Goal: Task Accomplishment & Management: Complete application form

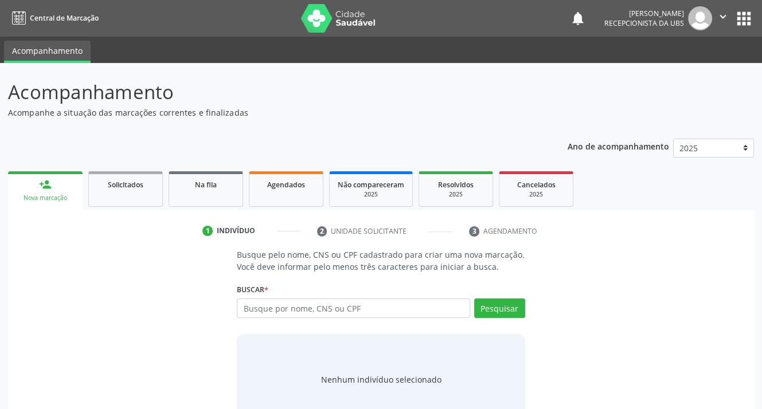
click at [287, 315] on input "text" at bounding box center [353, 308] width 233 height 19
click at [386, 305] on input "text" at bounding box center [353, 308] width 233 height 19
type input "703404224819010"
click at [491, 313] on button "Pesquisar" at bounding box center [499, 308] width 51 height 19
type input "703404224819010"
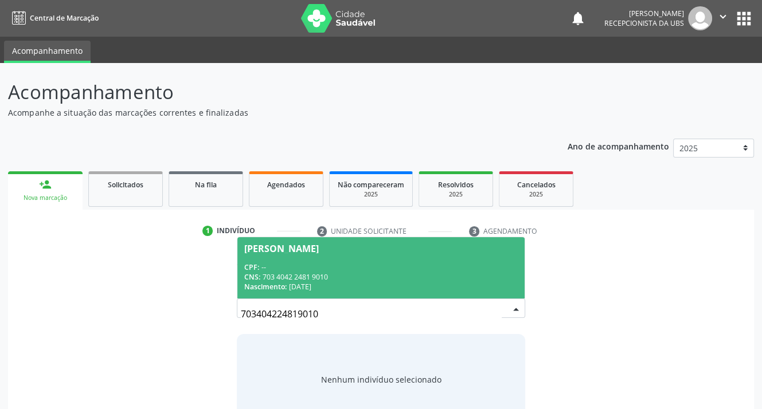
click at [295, 249] on div "[PERSON_NAME]" at bounding box center [281, 248] width 75 height 9
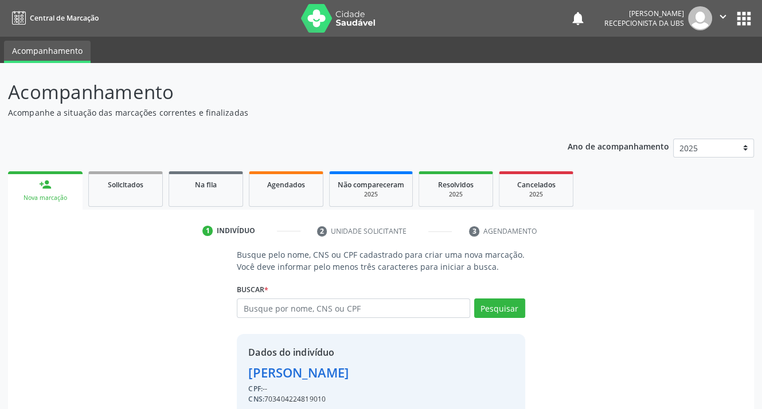
scroll to position [50, 0]
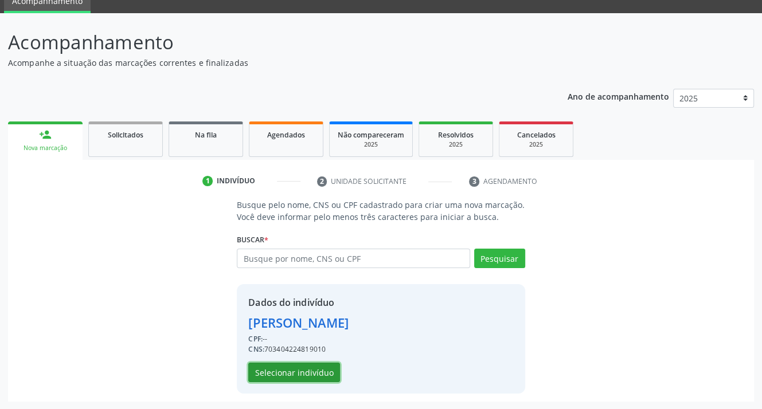
click at [289, 374] on button "Selecionar indivíduo" at bounding box center [294, 372] width 92 height 19
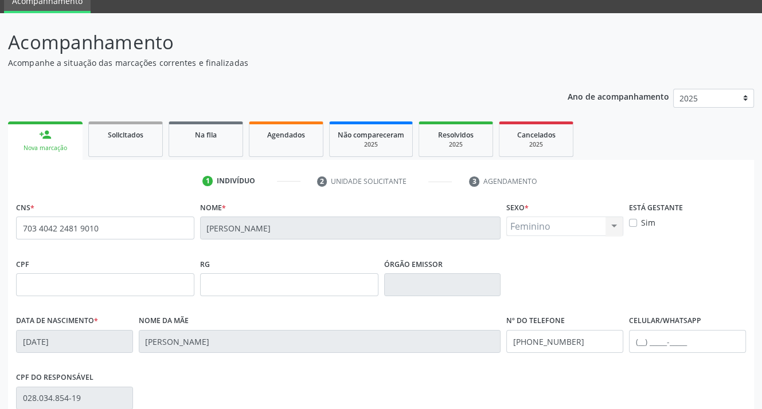
scroll to position [212, 0]
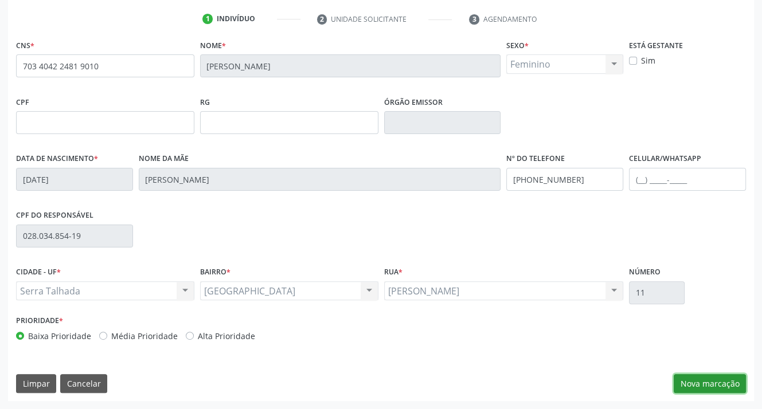
click at [690, 384] on button "Nova marcação" at bounding box center [710, 383] width 72 height 19
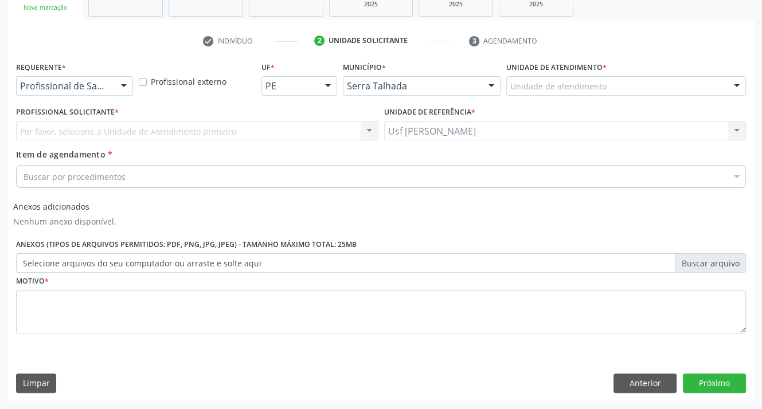
scroll to position [190, 0]
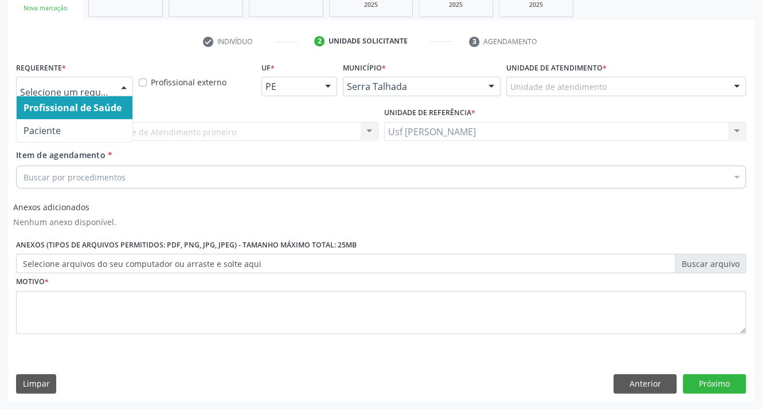
click at [126, 87] on div at bounding box center [123, 86] width 17 height 19
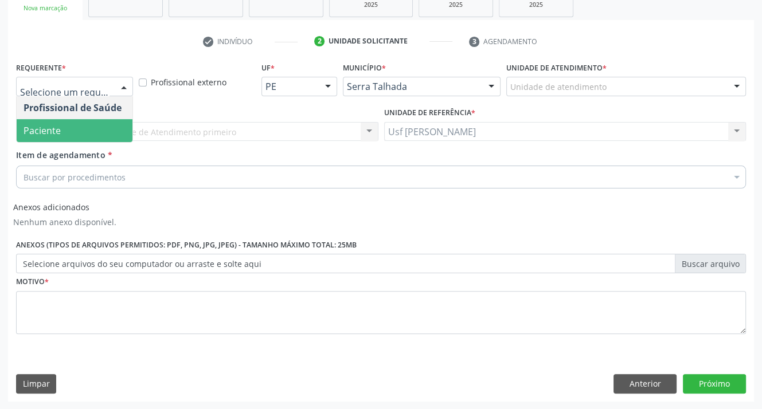
click at [38, 128] on span "Paciente" at bounding box center [42, 130] width 37 height 13
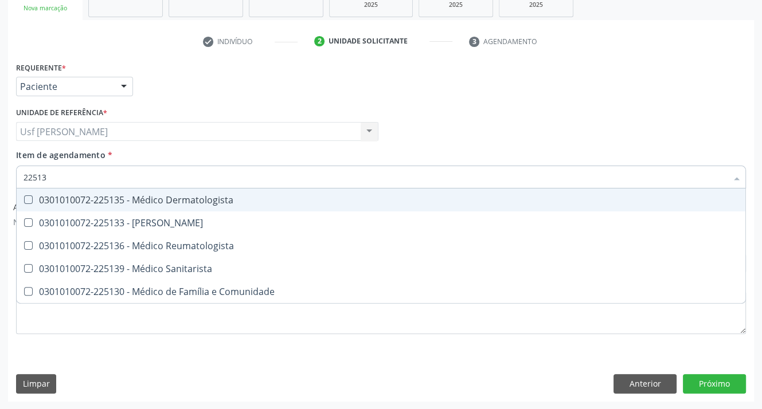
type input "225133"
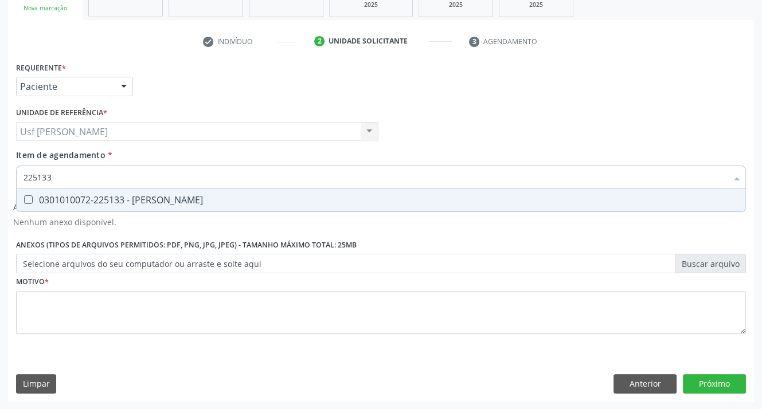
click at [23, 200] on div at bounding box center [21, 200] width 9 height 9
checkbox Psiquiatra "true"
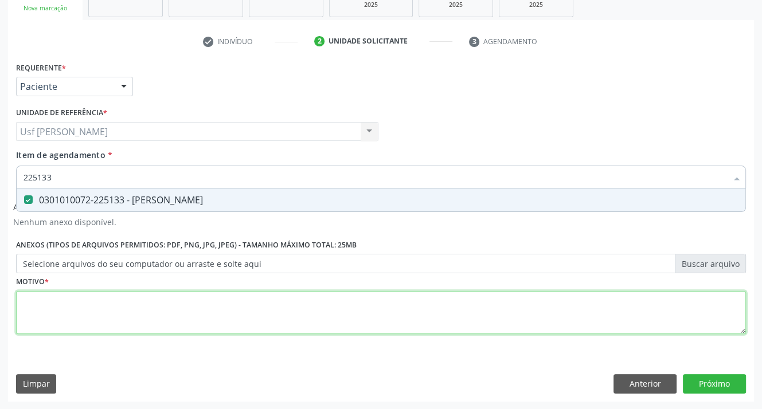
click at [41, 313] on div "Requerente * Paciente Profissional de Saúde Paciente Nenhum resultado encontrad…" at bounding box center [381, 204] width 730 height 291
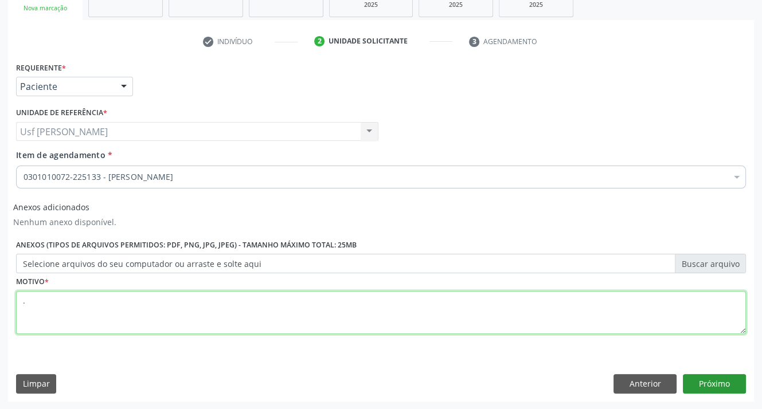
type textarea "."
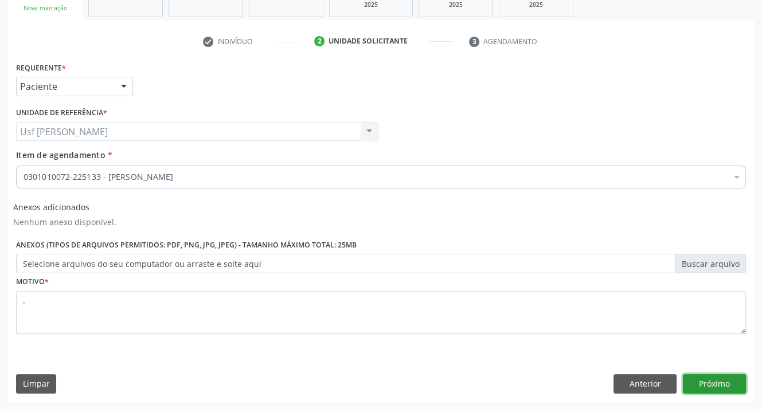
click at [726, 384] on button "Próximo" at bounding box center [714, 383] width 63 height 19
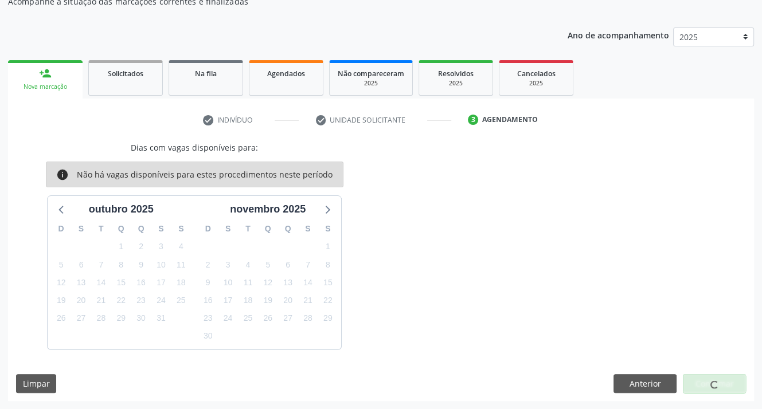
scroll to position [0, 0]
